Goal: Information Seeking & Learning: Learn about a topic

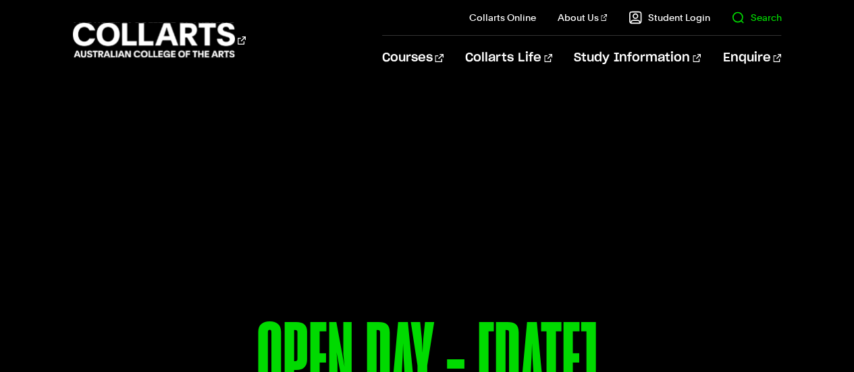
click at [755, 17] on link "Search" at bounding box center [757, 18] width 50 height 14
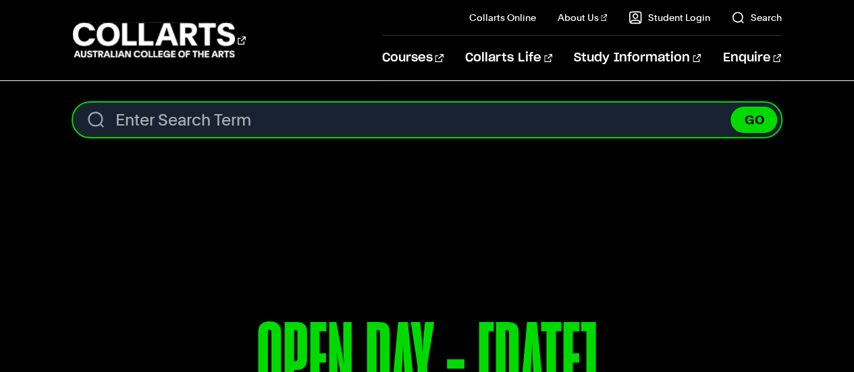
click at [266, 113] on input "Search content" at bounding box center [427, 120] width 709 height 34
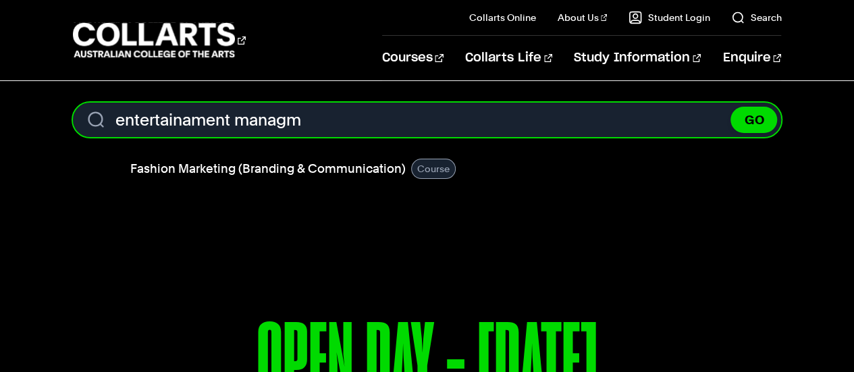
type input "entertainament managm"
click at [731, 107] on button "GO" at bounding box center [754, 120] width 47 height 26
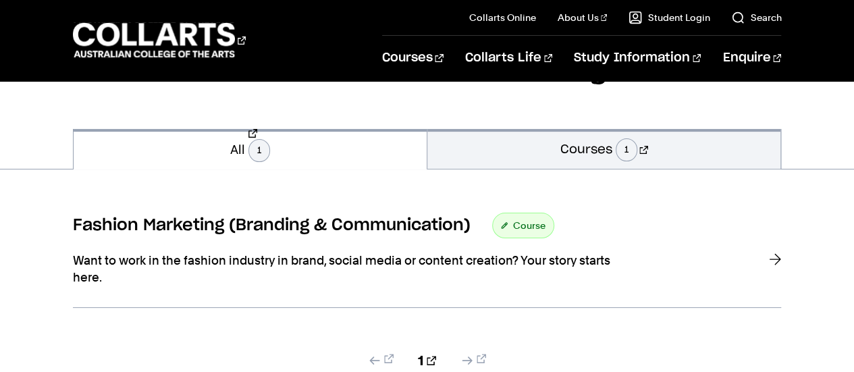
scroll to position [135, 0]
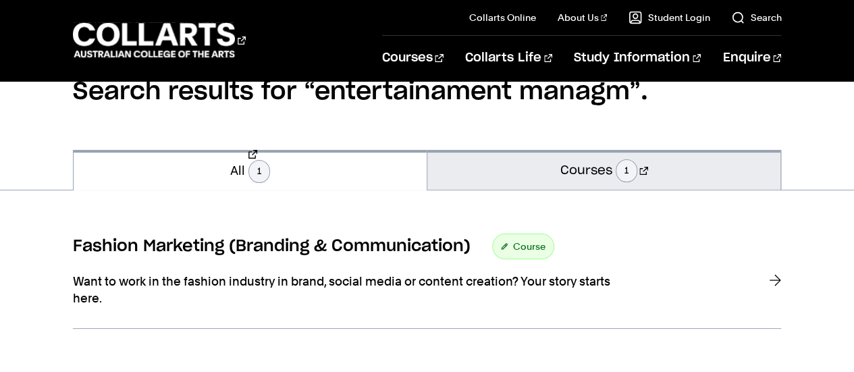
click at [576, 153] on link "Courses 1" at bounding box center [604, 170] width 353 height 40
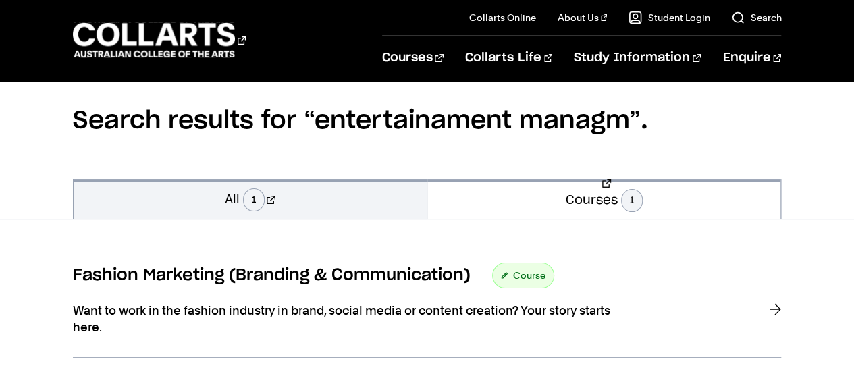
scroll to position [135, 0]
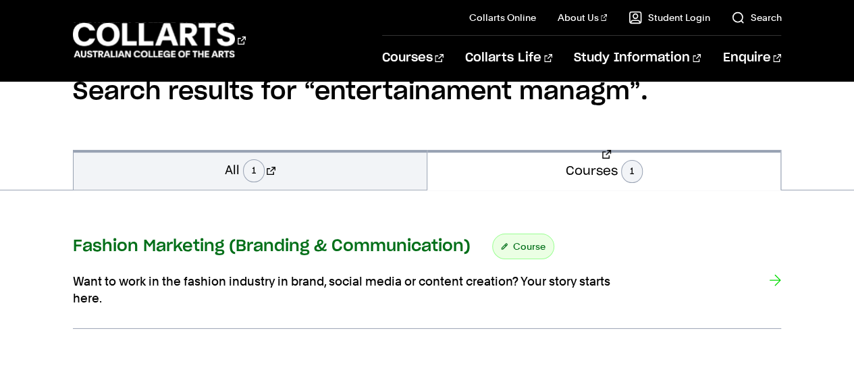
click at [271, 247] on h3 "Fashion Marketing (Branding & Communication)" at bounding box center [272, 246] width 398 height 20
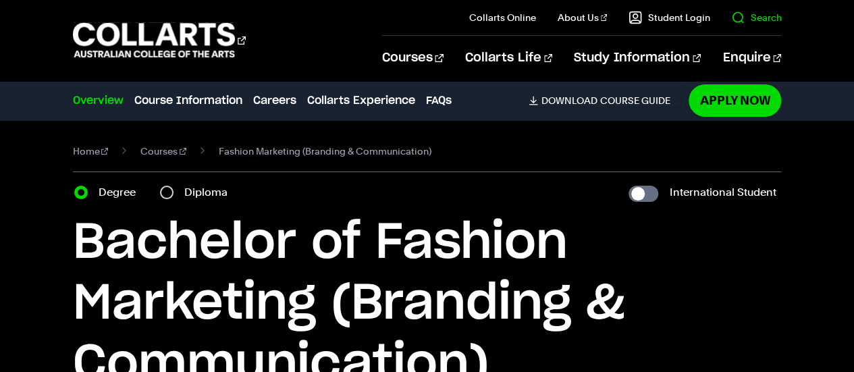
click at [761, 14] on link "Search" at bounding box center [757, 18] width 50 height 14
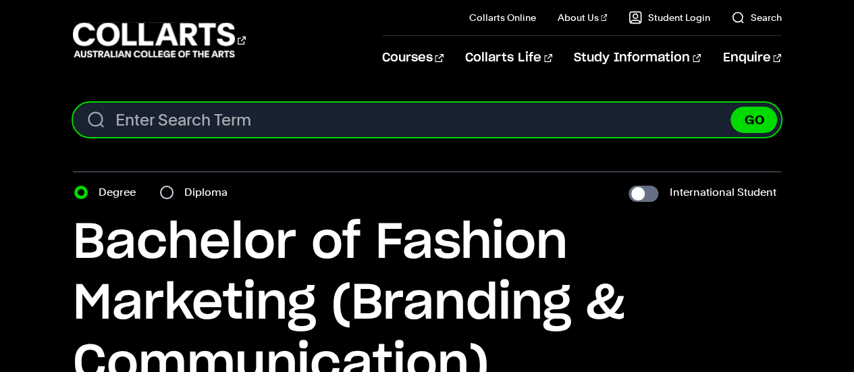
paste input "Entertainment Manag"
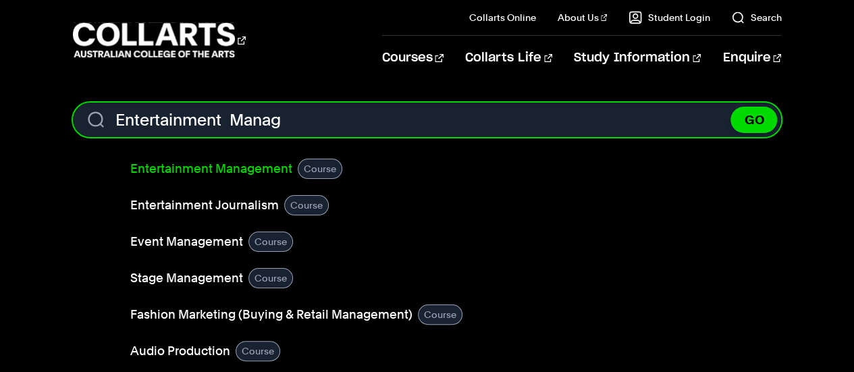
type input "Entertainment Manag"
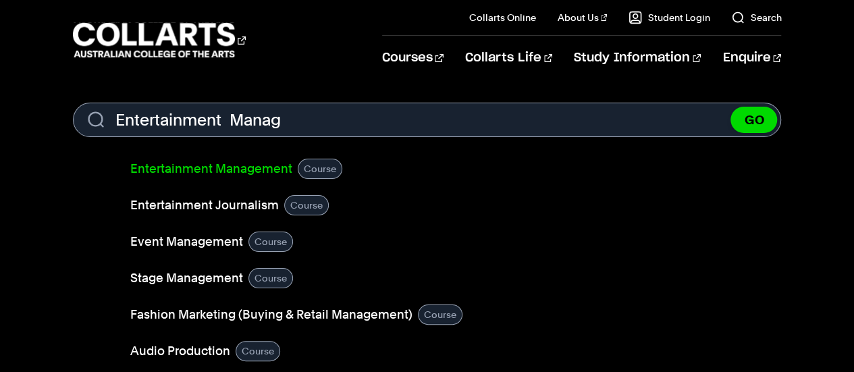
click at [257, 166] on link "Entertainment Management" at bounding box center [211, 168] width 162 height 19
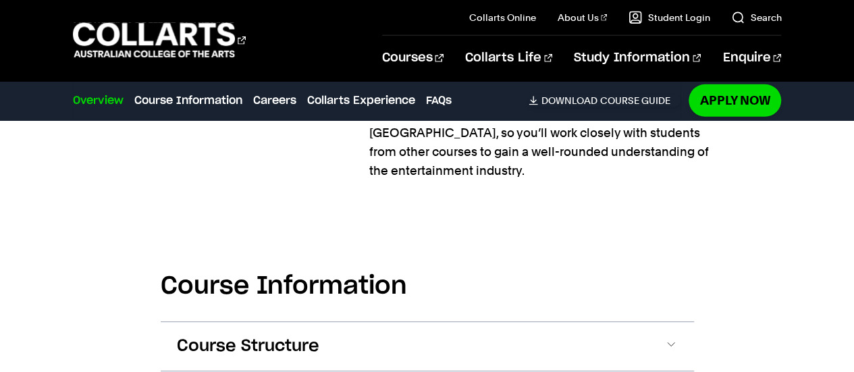
scroll to position [2094, 0]
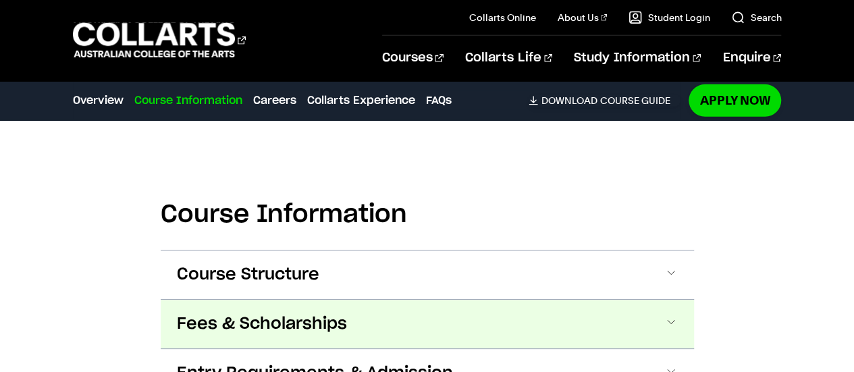
click at [267, 313] on span "Fees & Scholarships" at bounding box center [262, 324] width 170 height 22
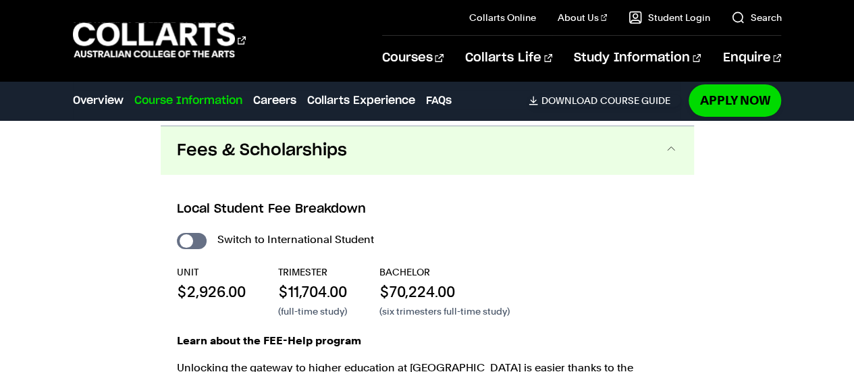
scroll to position [2289, 0]
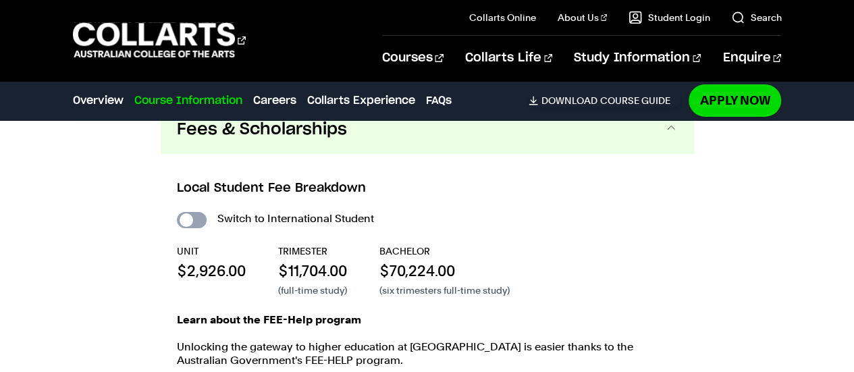
click at [199, 212] on input "International Student" at bounding box center [192, 220] width 30 height 16
checkbox input "true"
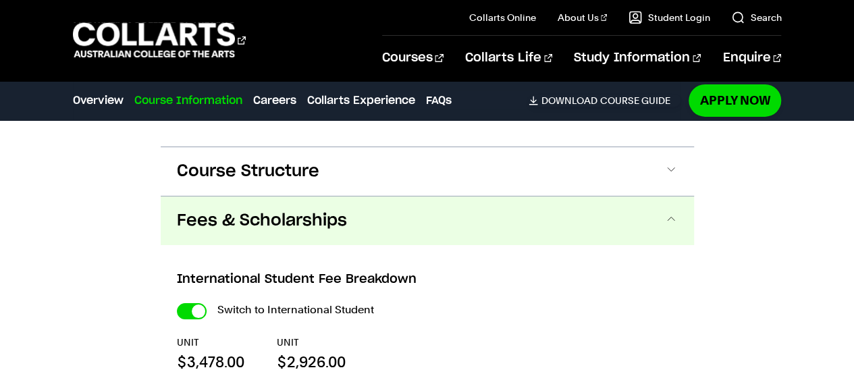
scroll to position [2297, 0]
